Goal: Information Seeking & Learning: Compare options

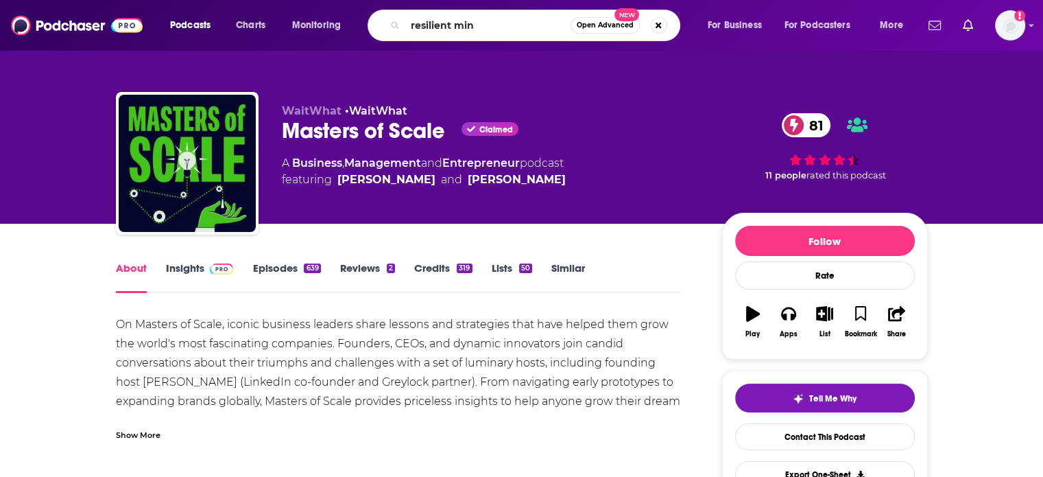
type input "resilient mind"
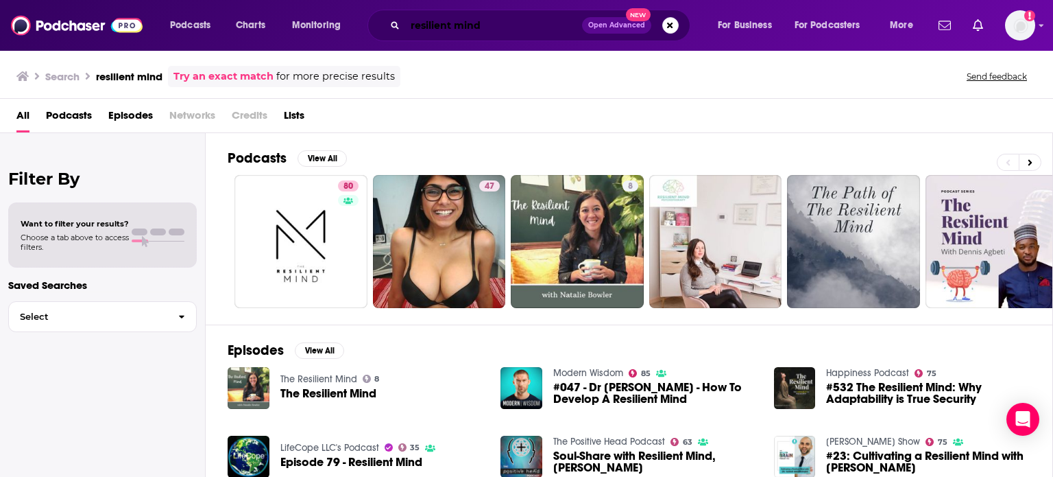
drag, startPoint x: 498, startPoint y: 23, endPoint x: 382, endPoint y: 21, distance: 115.9
click at [382, 21] on div "resilient mind Open Advanced New" at bounding box center [529, 26] width 323 height 32
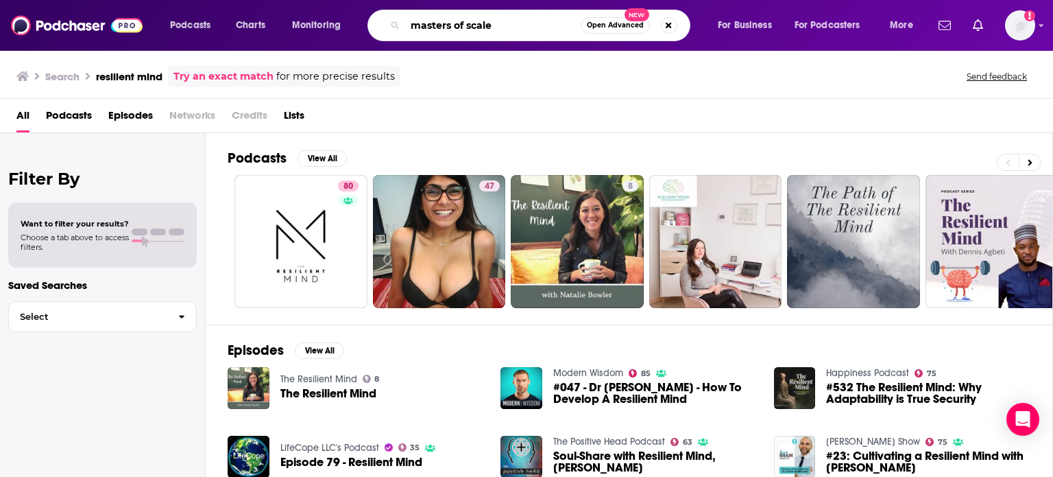
type input "masters of scale"
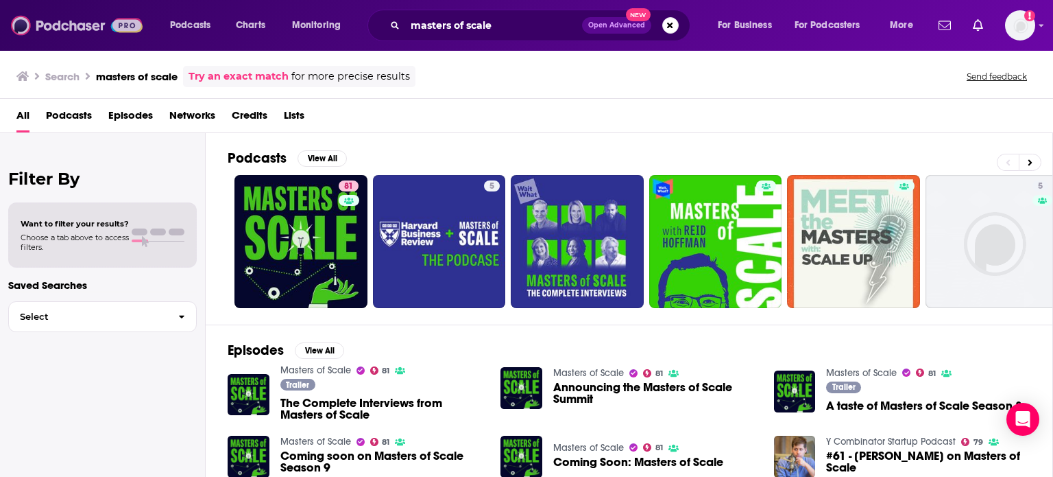
click at [130, 27] on img at bounding box center [77, 25] width 132 height 26
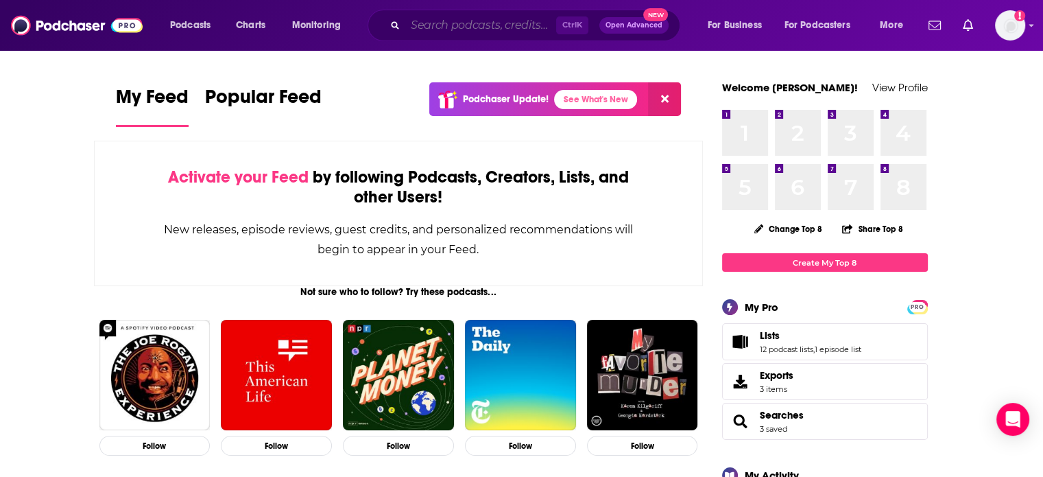
click at [527, 27] on input "Search podcasts, credits, & more..." at bounding box center [480, 25] width 151 height 22
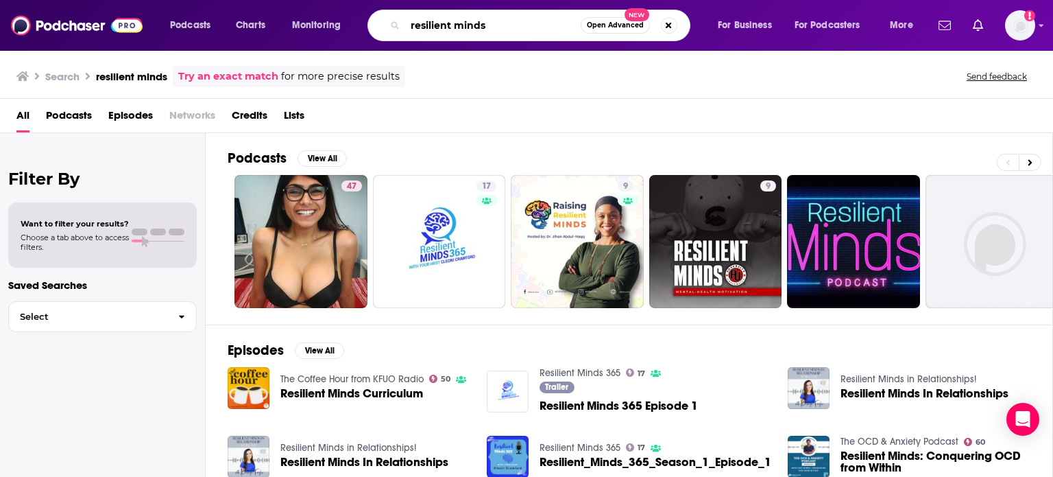
click at [510, 20] on input "resilient minds" at bounding box center [493, 25] width 176 height 22
type input "resilient mind"
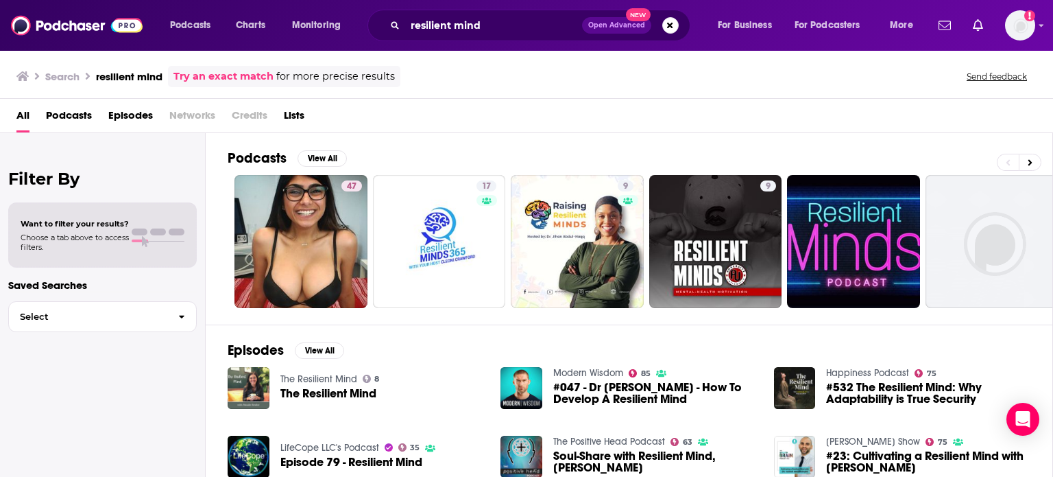
click at [502, 36] on div "resilient mind Open Advanced New" at bounding box center [529, 26] width 323 height 32
click at [514, 27] on input "resilient mind" at bounding box center [493, 25] width 177 height 22
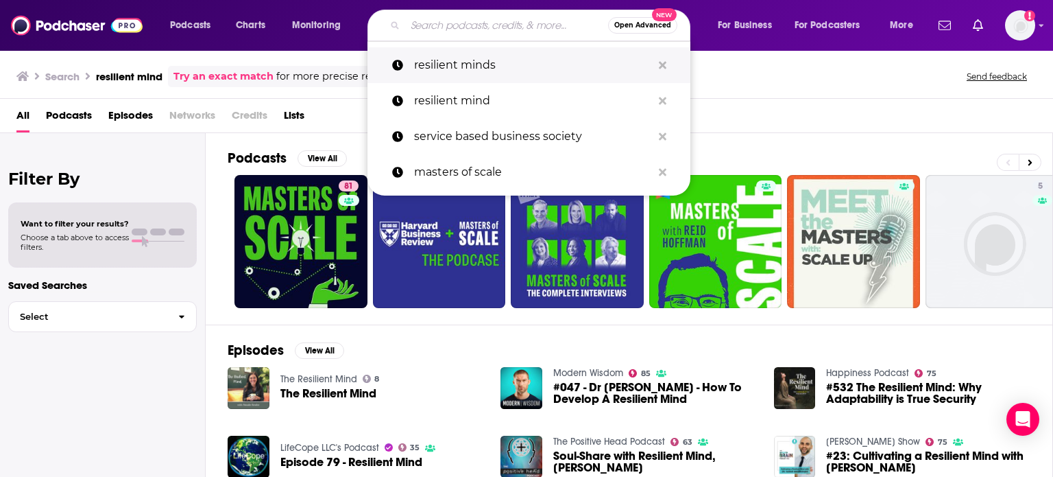
click at [469, 68] on p "resilient minds" at bounding box center [533, 65] width 238 height 36
type input "resilient minds"
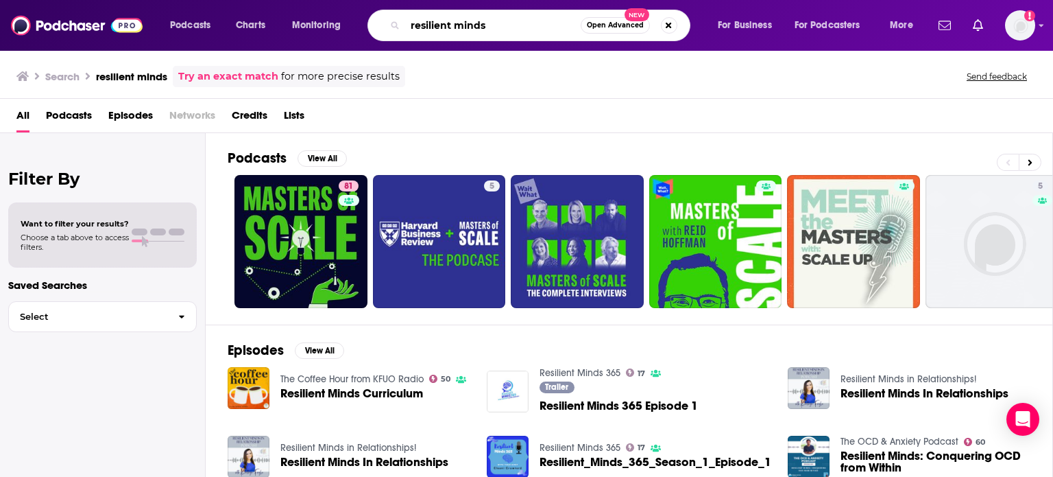
click at [510, 32] on input "resilient minds" at bounding box center [493, 25] width 176 height 22
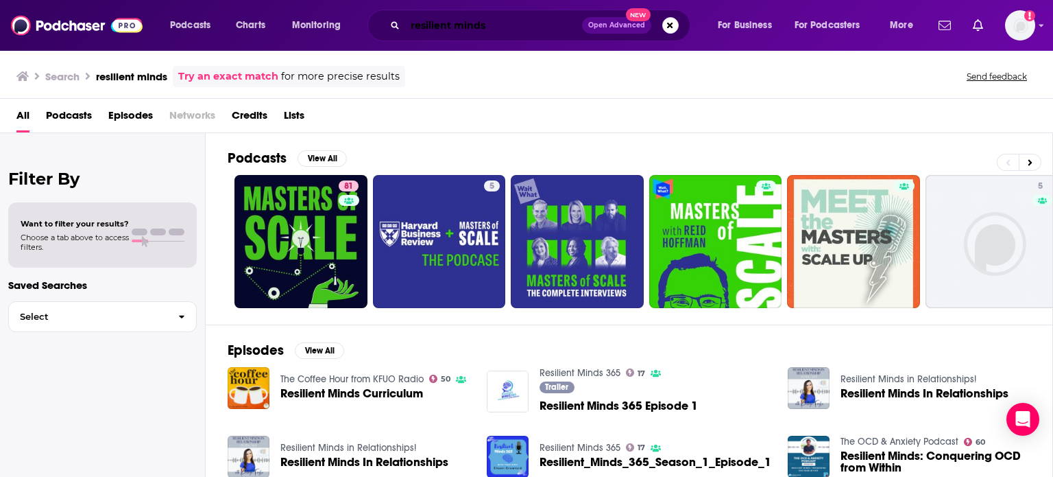
click at [521, 31] on input "resilient minds" at bounding box center [493, 25] width 177 height 22
click at [135, 19] on img at bounding box center [77, 25] width 132 height 26
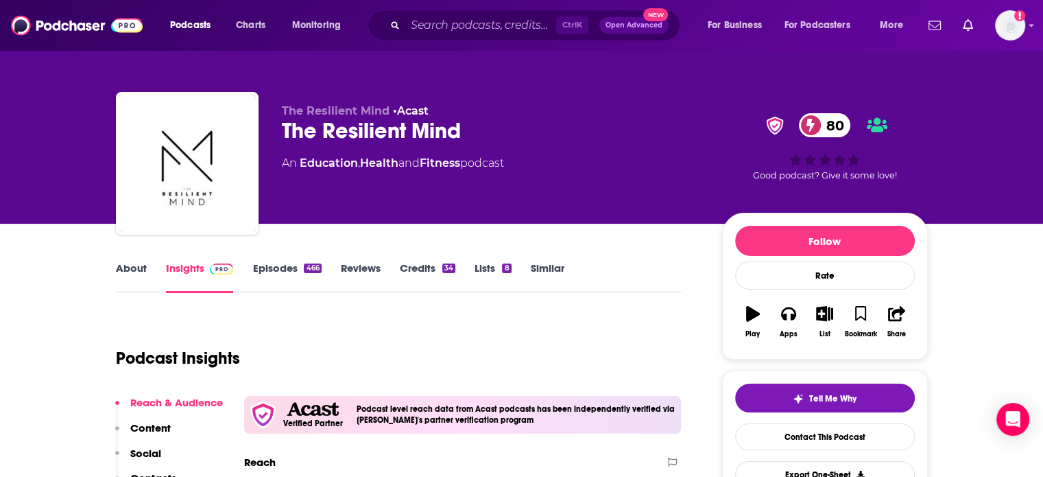
click at [490, 274] on link "Lists 8" at bounding box center [493, 277] width 36 height 32
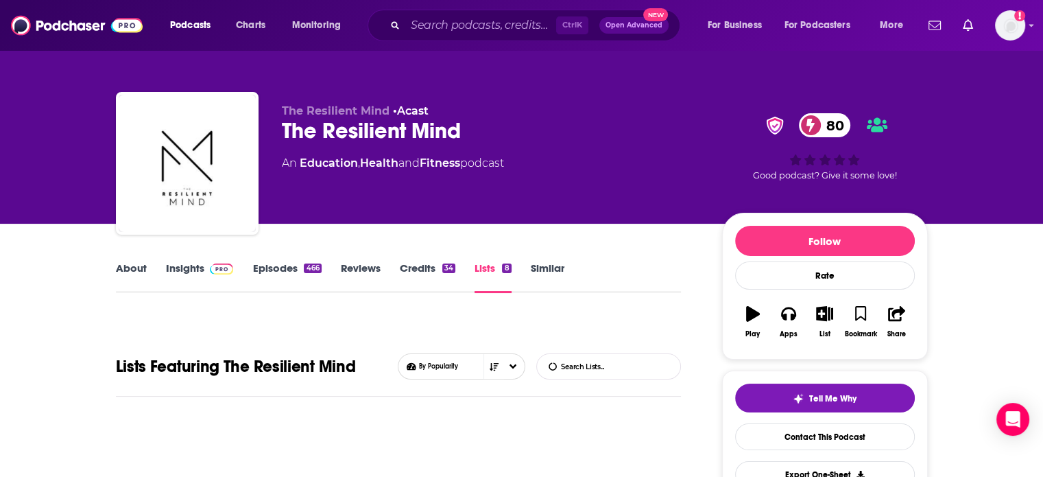
click at [409, 263] on link "Credits 34" at bounding box center [428, 277] width 56 height 32
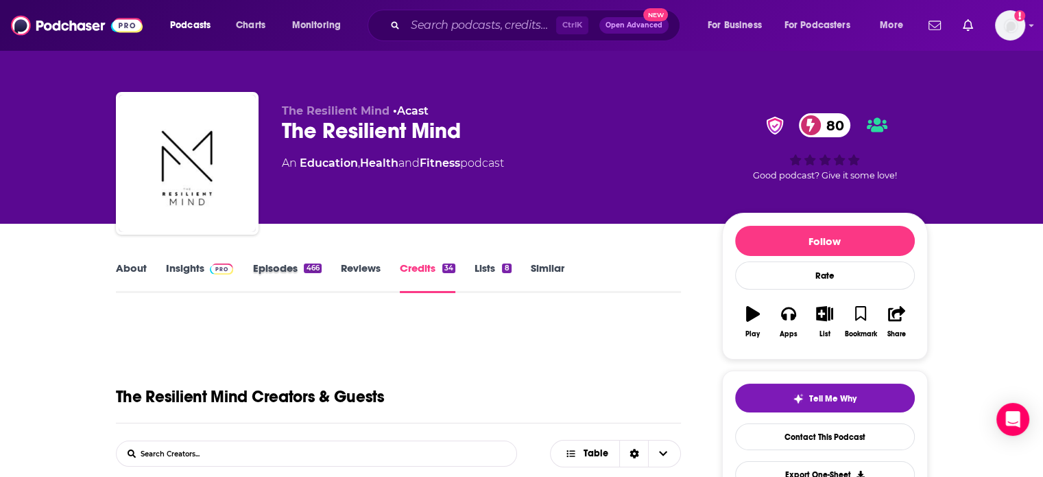
click at [335, 265] on div "Episodes 466" at bounding box center [296, 277] width 88 height 32
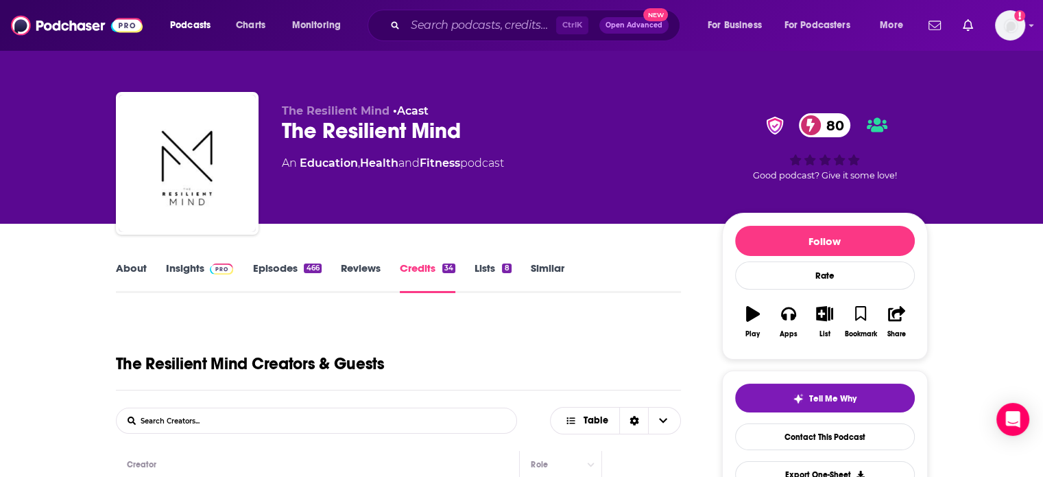
click at [298, 268] on link "Episodes 466" at bounding box center [286, 277] width 69 height 32
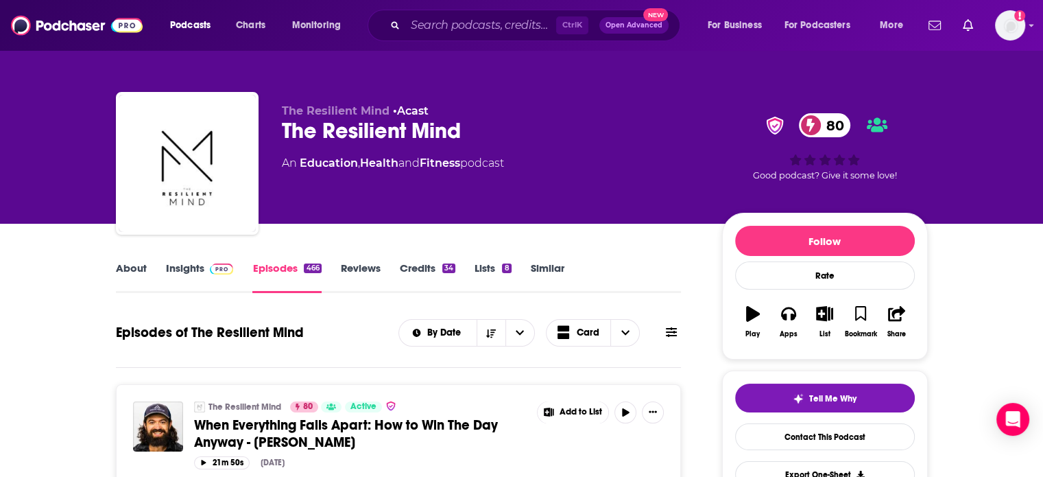
scroll to position [417, 0]
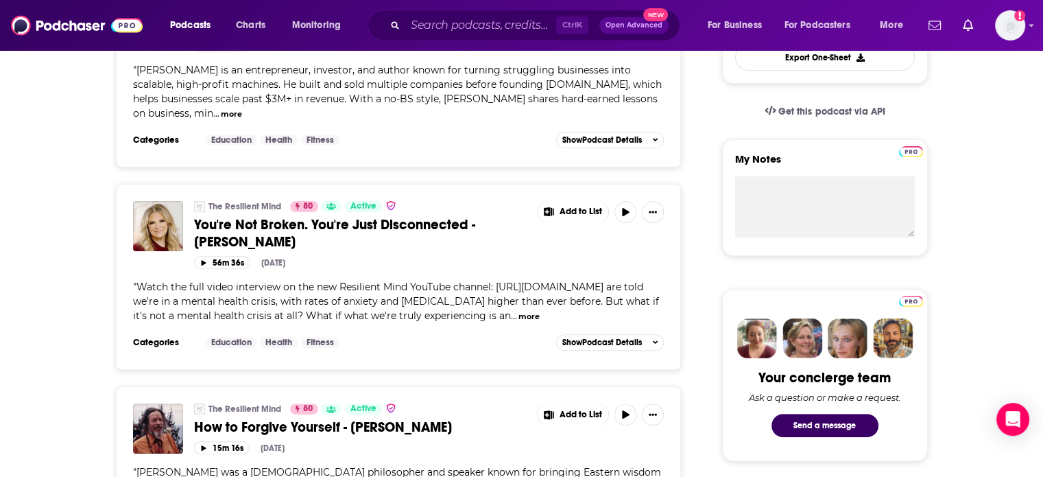
click at [406, 222] on span "You're Not Broken. You're Just Disconnected - [PERSON_NAME]" at bounding box center [334, 233] width 281 height 34
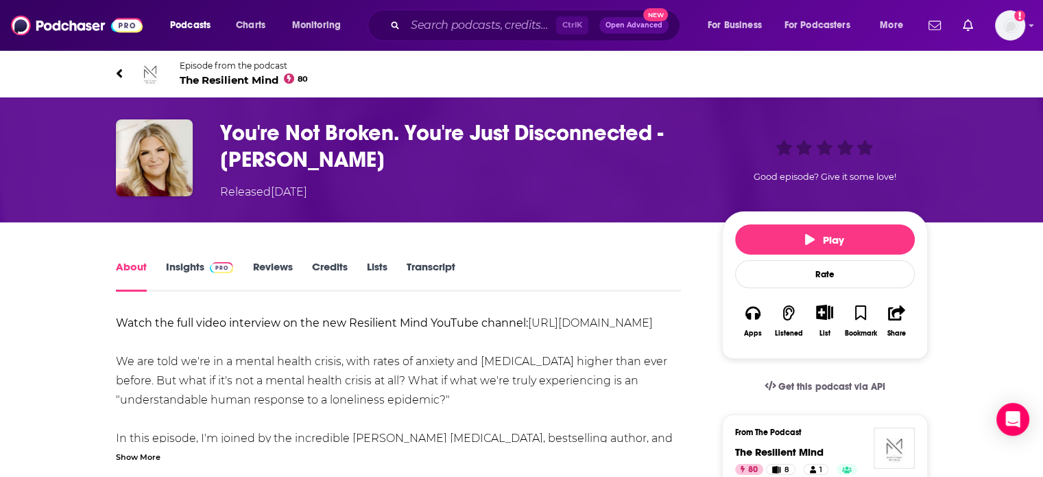
click at [190, 271] on link "Insights" at bounding box center [200, 276] width 68 height 32
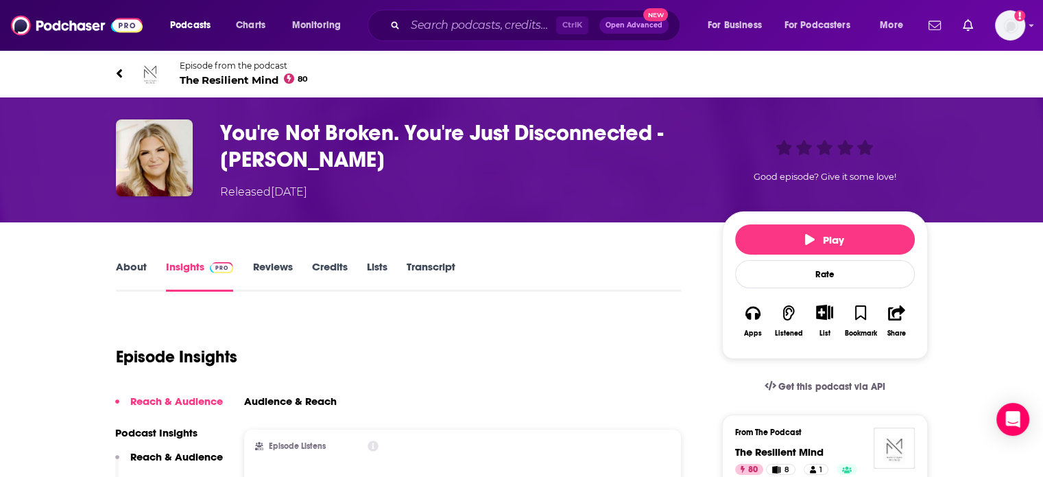
click at [136, 261] on link "About" at bounding box center [131, 276] width 31 height 32
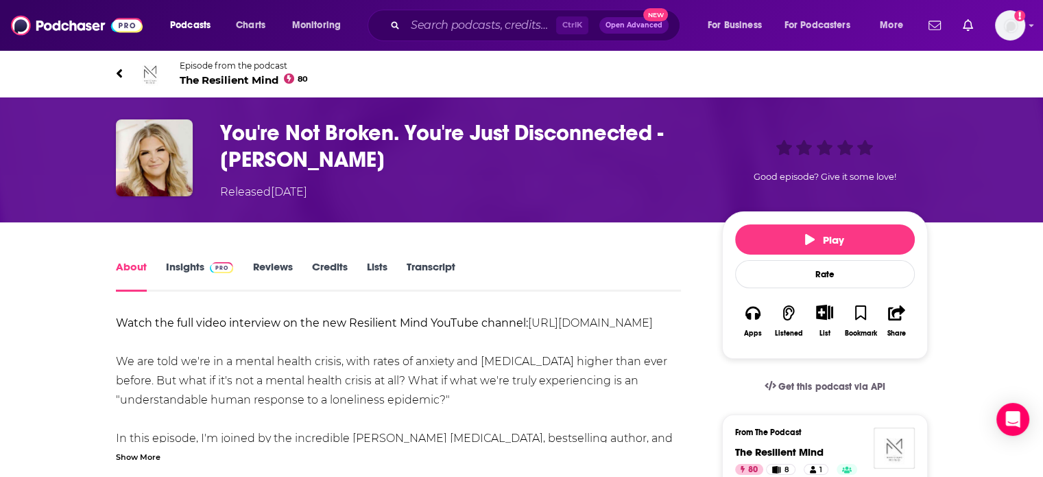
click at [528, 329] on link "[URL][DOMAIN_NAME]" at bounding box center [590, 322] width 125 height 13
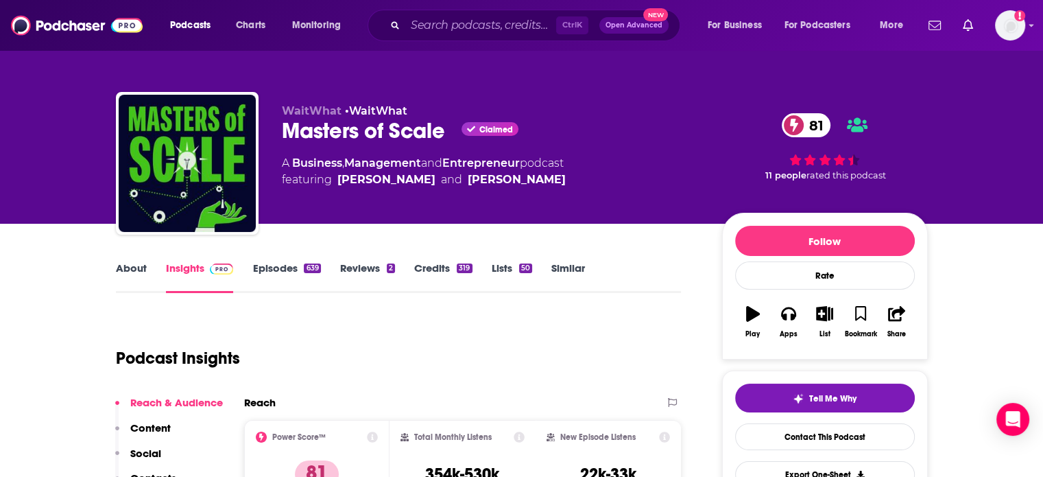
drag, startPoint x: 580, startPoint y: 275, endPoint x: 418, endPoint y: 16, distance: 305.4
click at [580, 275] on link "Similar" at bounding box center [568, 277] width 34 height 32
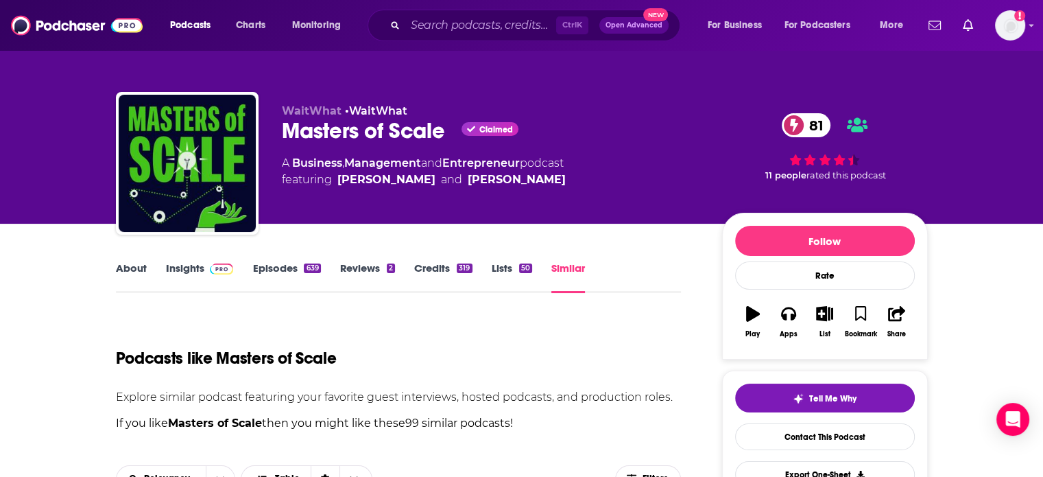
scroll to position [334, 0]
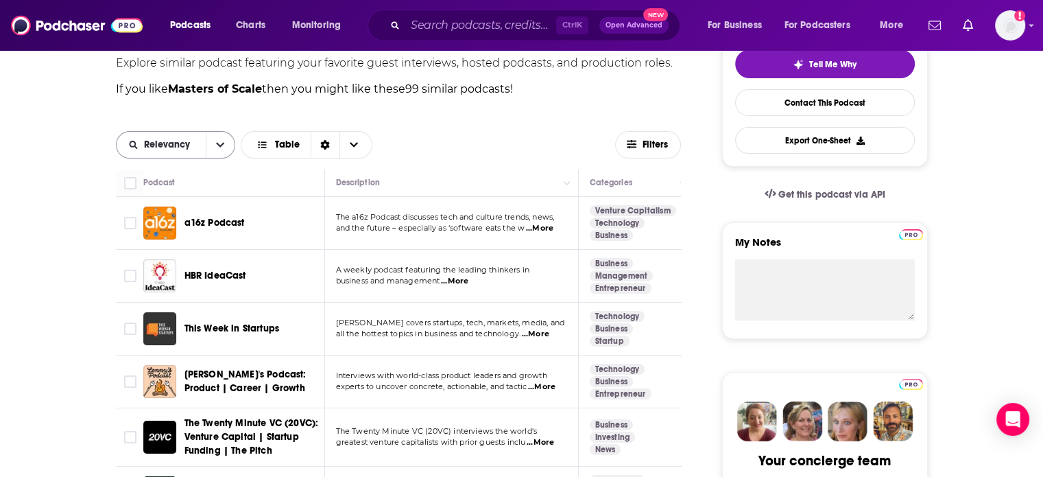
click at [213, 144] on button "open menu" at bounding box center [220, 145] width 29 height 26
click at [640, 132] on button "Filters" at bounding box center [648, 144] width 66 height 27
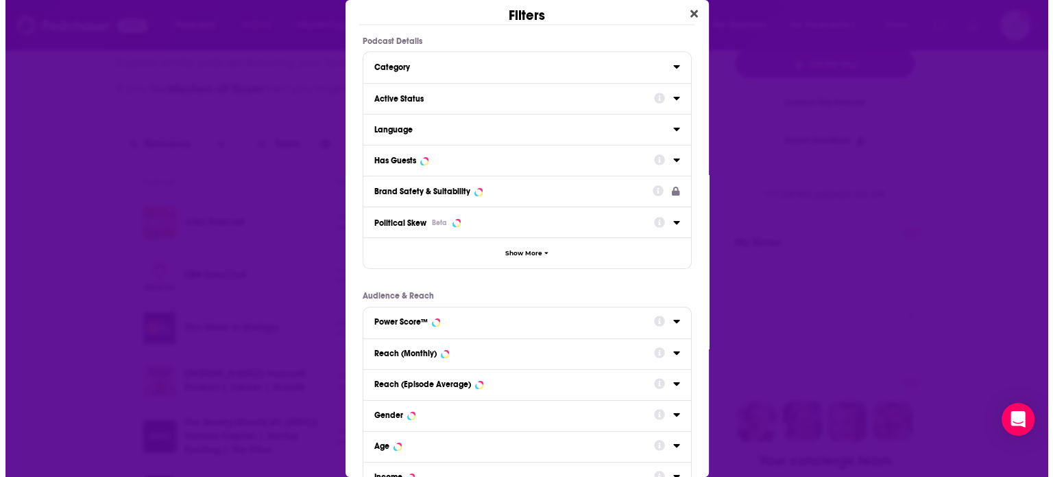
scroll to position [0, 0]
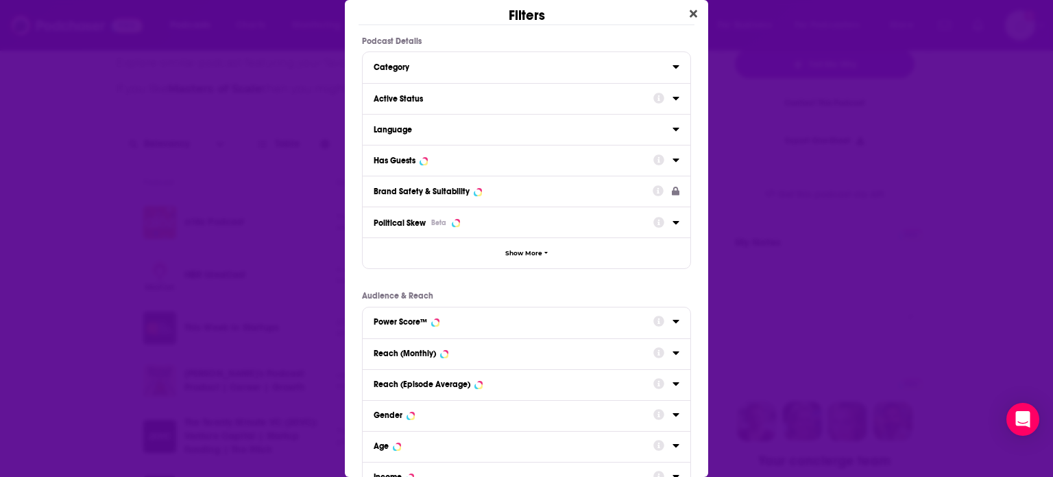
click at [673, 98] on icon "Dialog" at bounding box center [676, 98] width 7 height 11
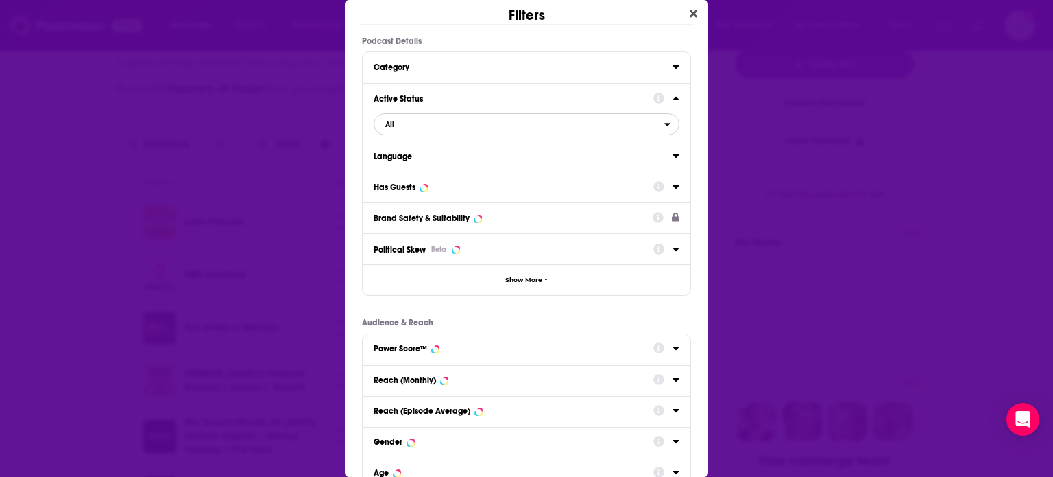
click at [428, 128] on span "All" at bounding box center [519, 124] width 290 height 18
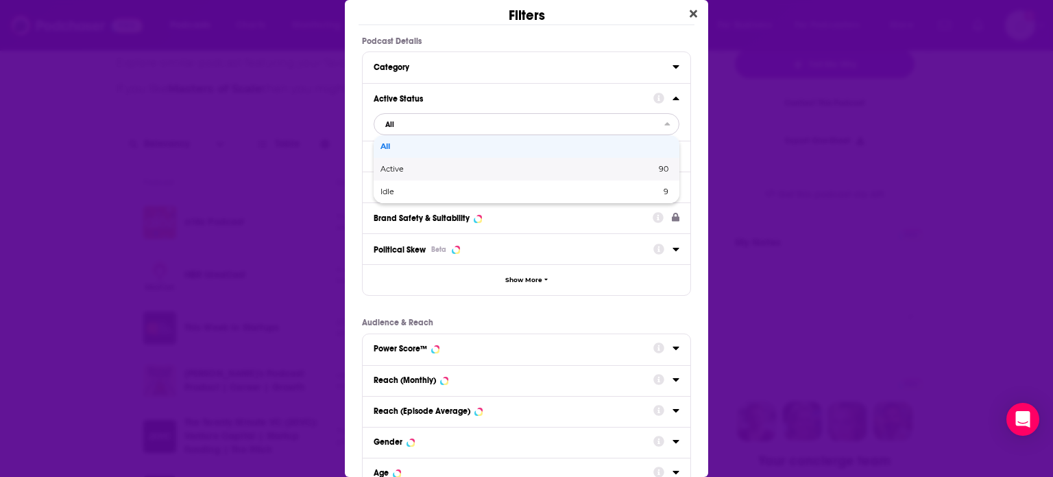
click at [416, 174] on div "Active 90" at bounding box center [527, 169] width 306 height 23
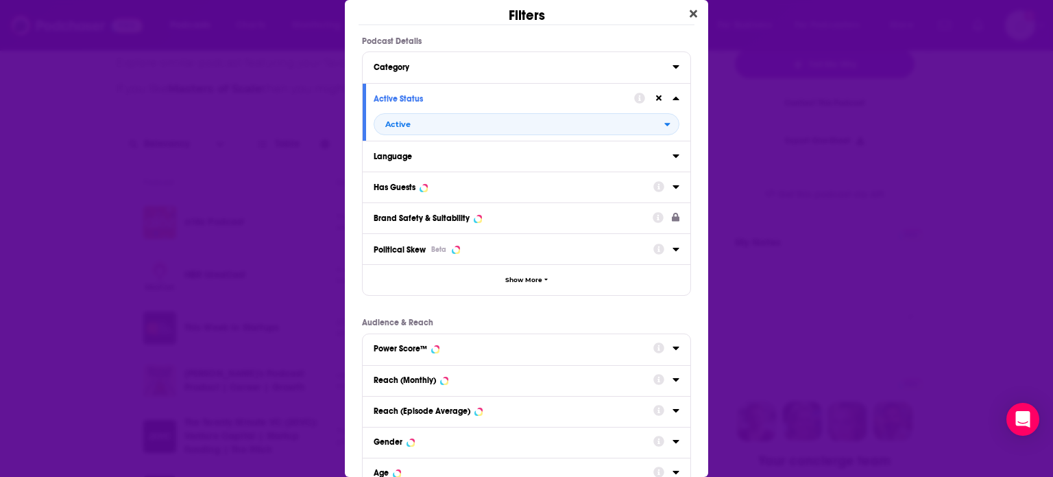
click at [673, 183] on icon "Dialog" at bounding box center [676, 186] width 7 height 11
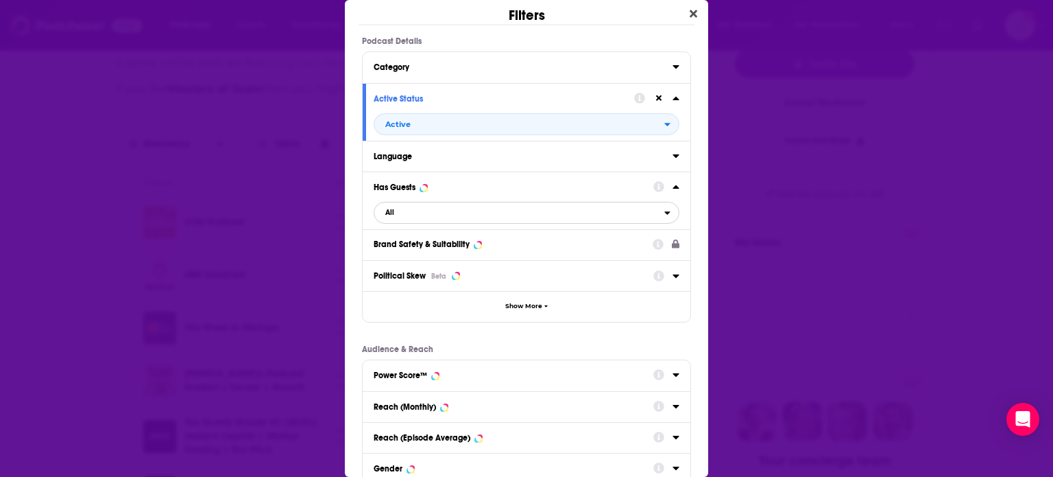
click at [390, 215] on span "All" at bounding box center [389, 213] width 9 height 8
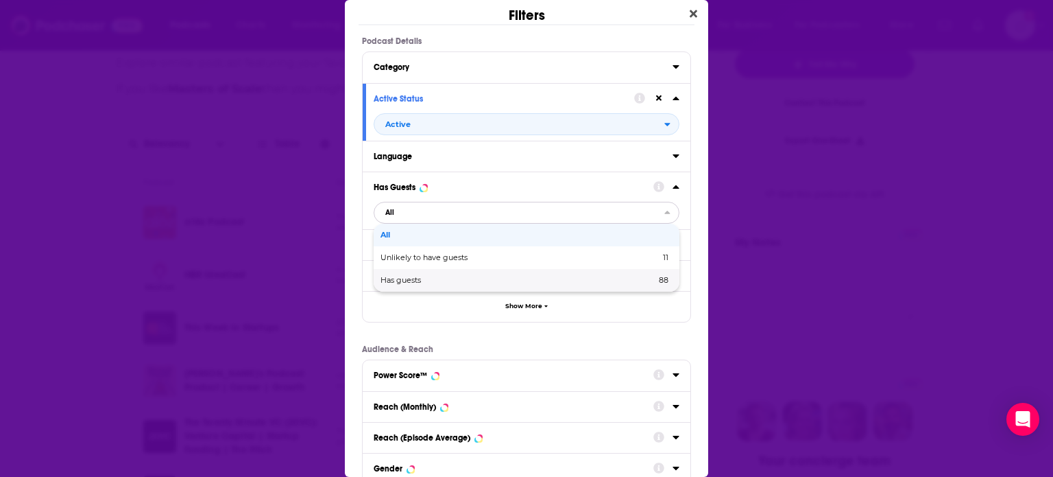
click at [405, 276] on span "Has guests" at bounding box center [460, 280] width 158 height 8
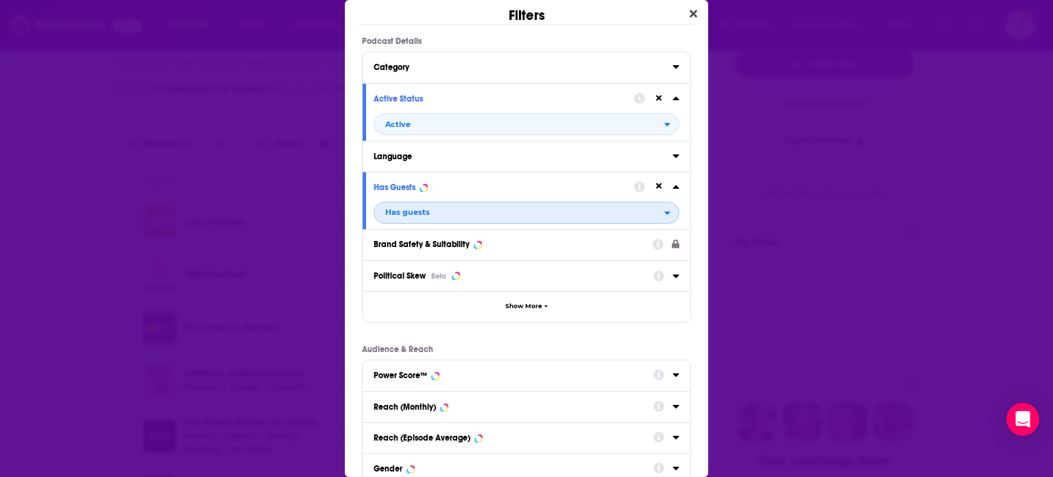
scroll to position [180, 0]
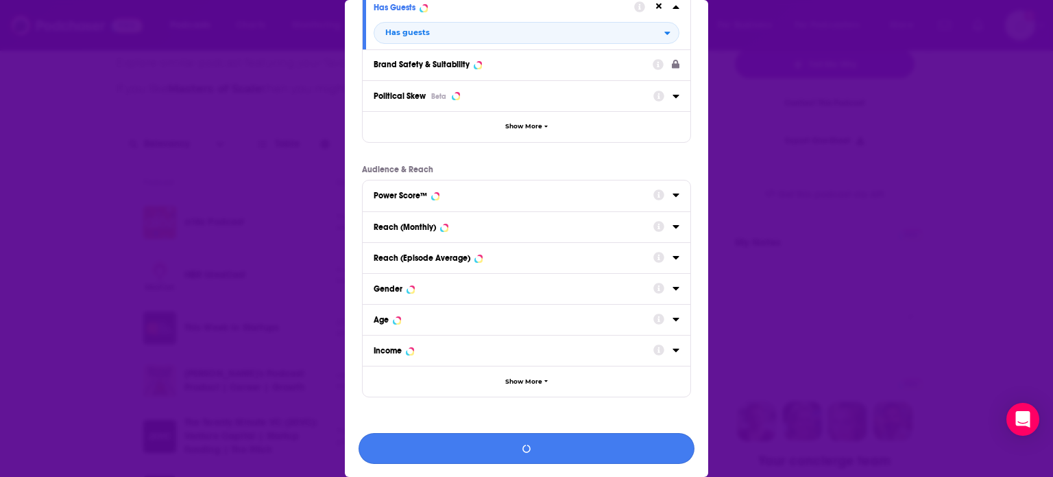
click at [542, 439] on button "Dialog" at bounding box center [527, 448] width 336 height 31
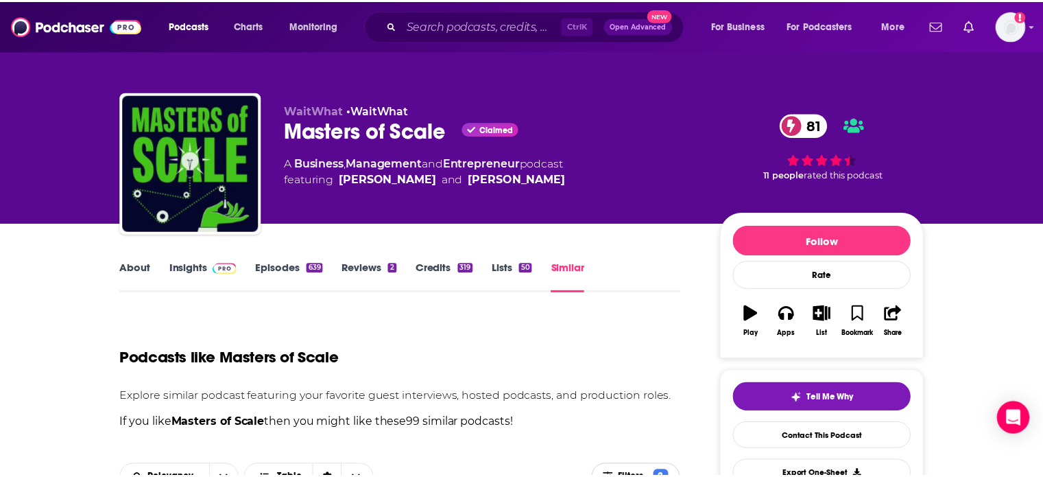
scroll to position [334, 0]
